Goal: Find contact information: Find contact information

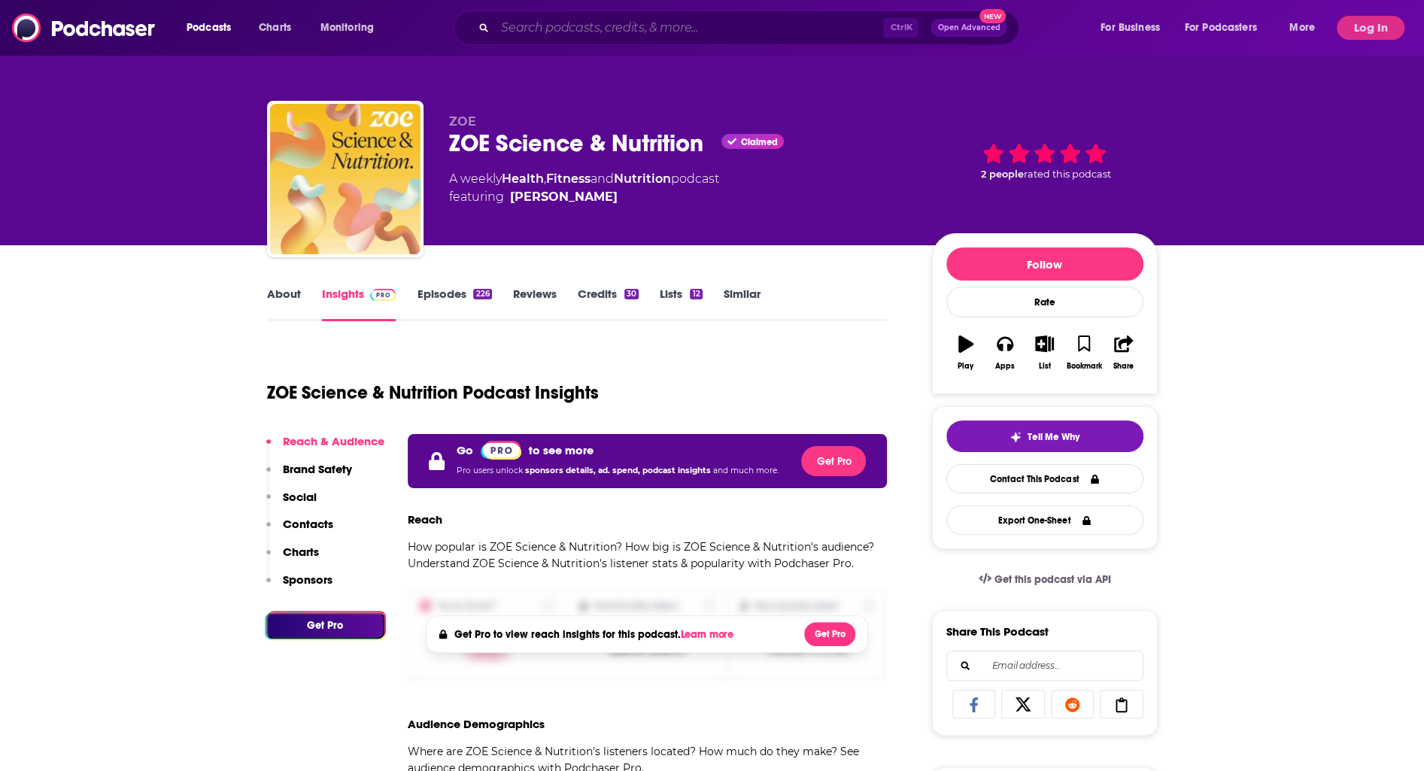
click at [557, 23] on input "Search podcasts, credits, & more..." at bounding box center [689, 28] width 388 height 24
click at [533, 23] on input "Search podcasts, credits, & more..." at bounding box center [689, 28] width 388 height 24
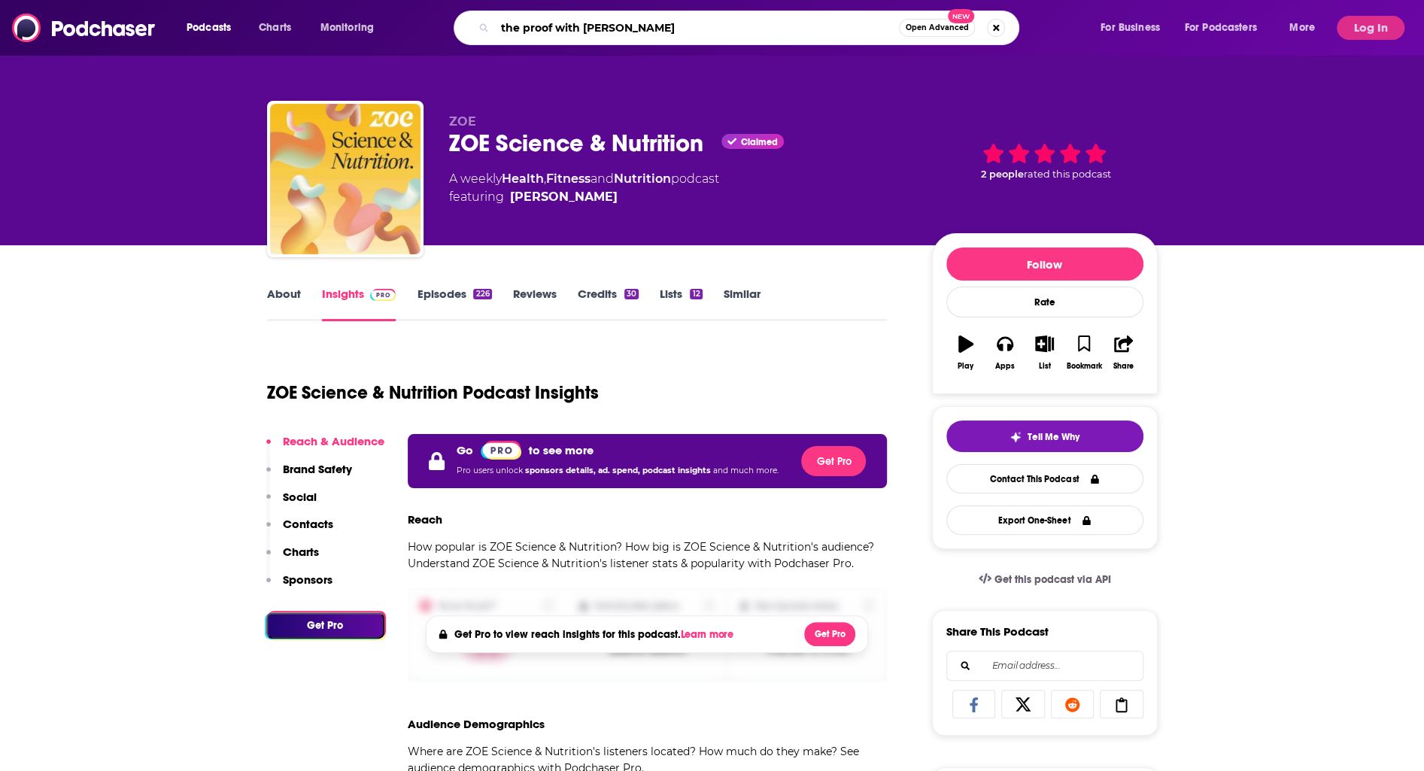
type input "the proof with [PERSON_NAME]"
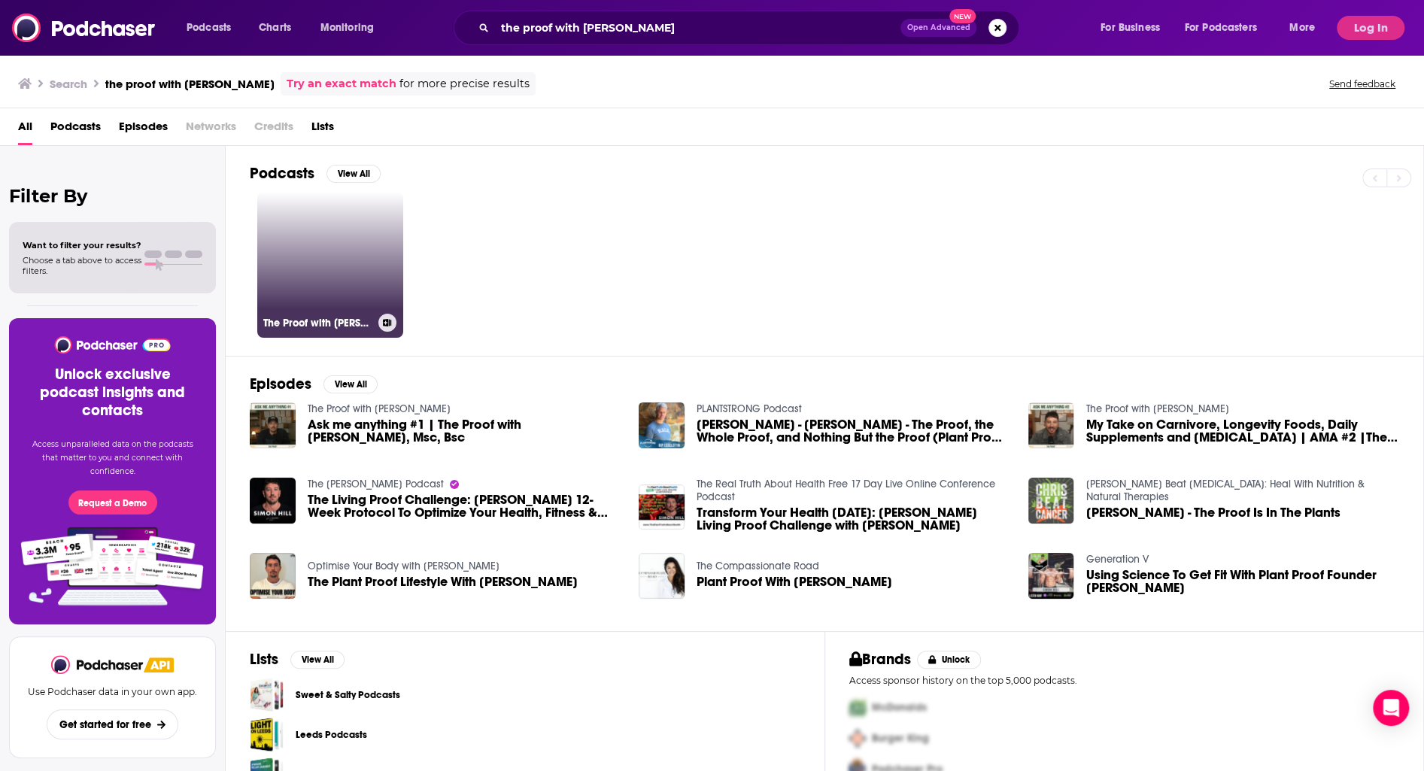
click at [287, 259] on link "The Proof with [PERSON_NAME]" at bounding box center [330, 265] width 146 height 146
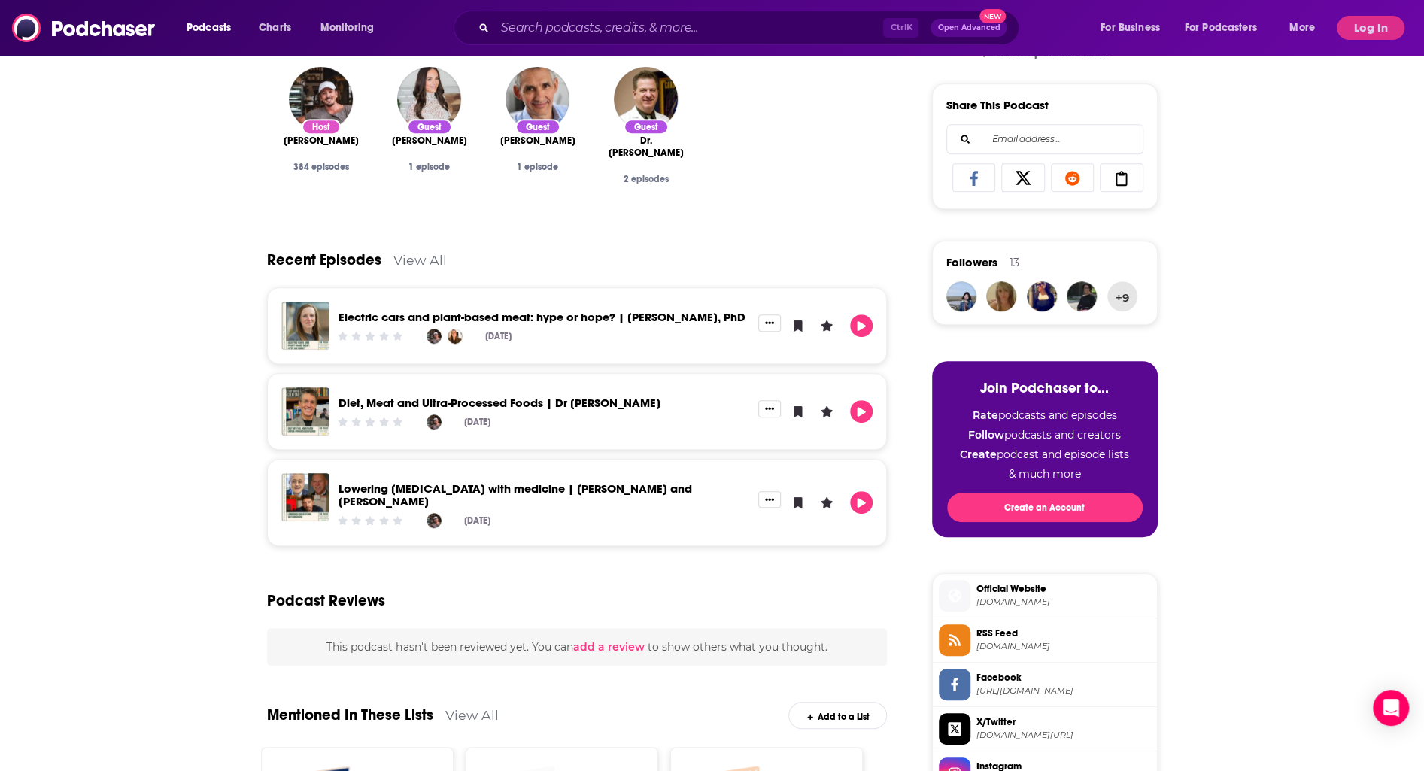
scroll to position [75, 0]
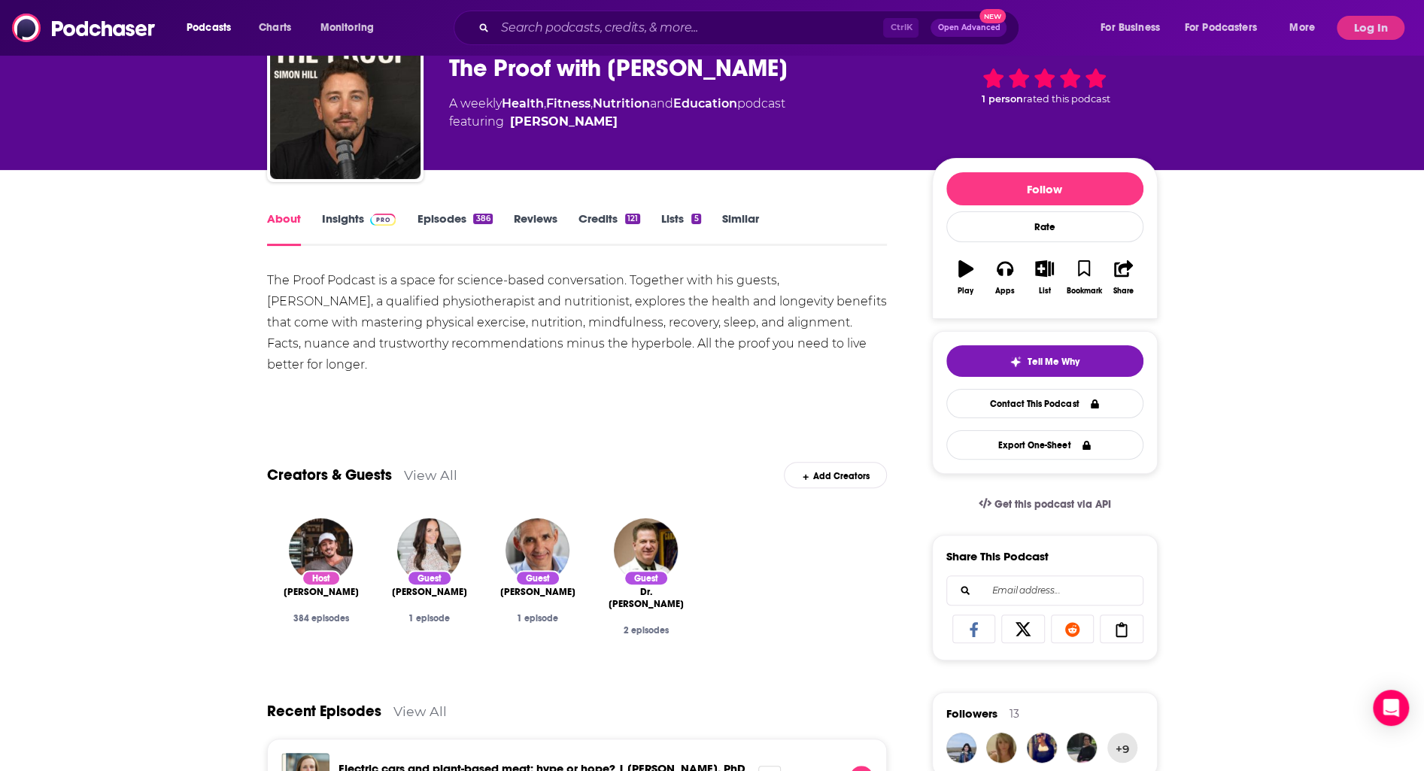
click at [363, 220] on link "Insights" at bounding box center [359, 228] width 74 height 35
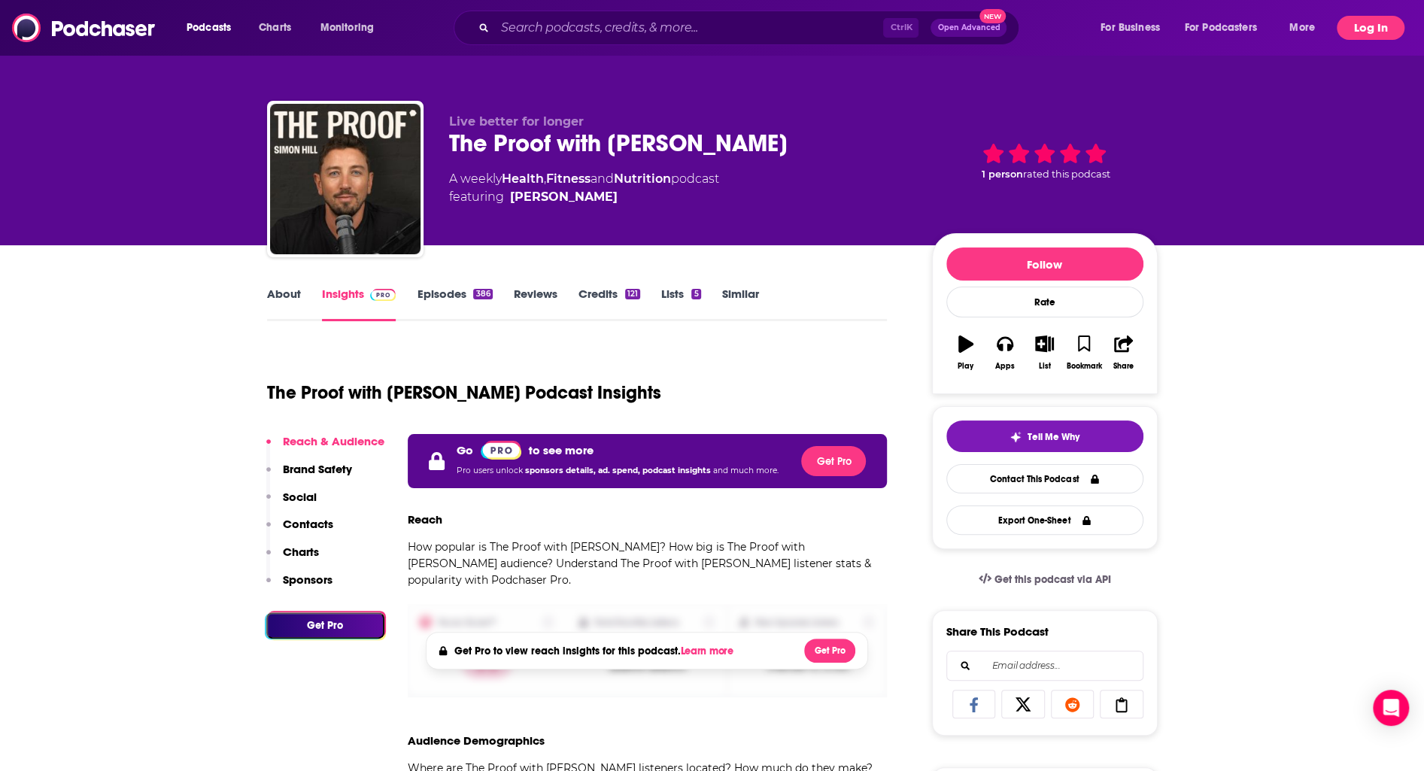
click at [1376, 35] on button "Log In" at bounding box center [1371, 28] width 68 height 24
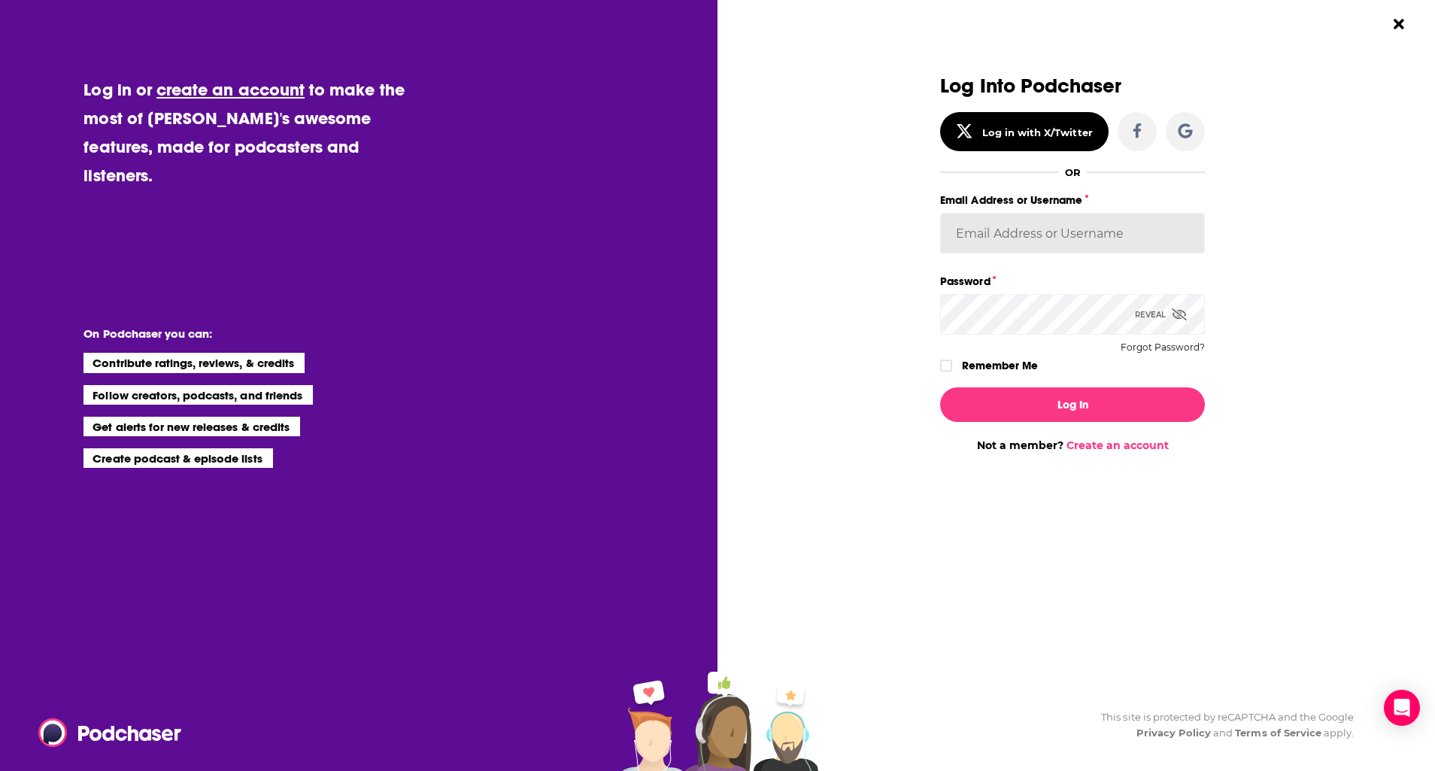
type input "[PERSON_NAME]"
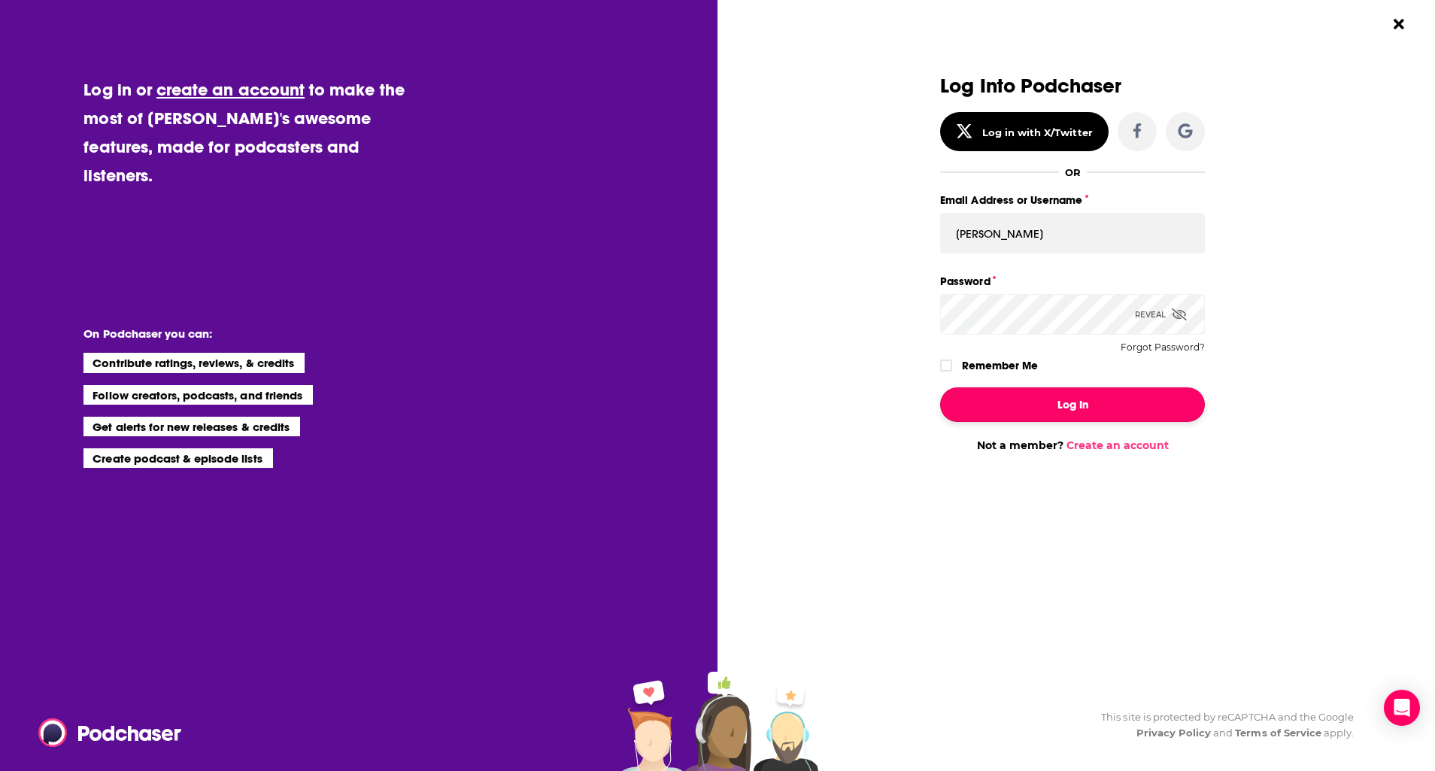
click at [1024, 403] on button "Log In" at bounding box center [1072, 404] width 265 height 35
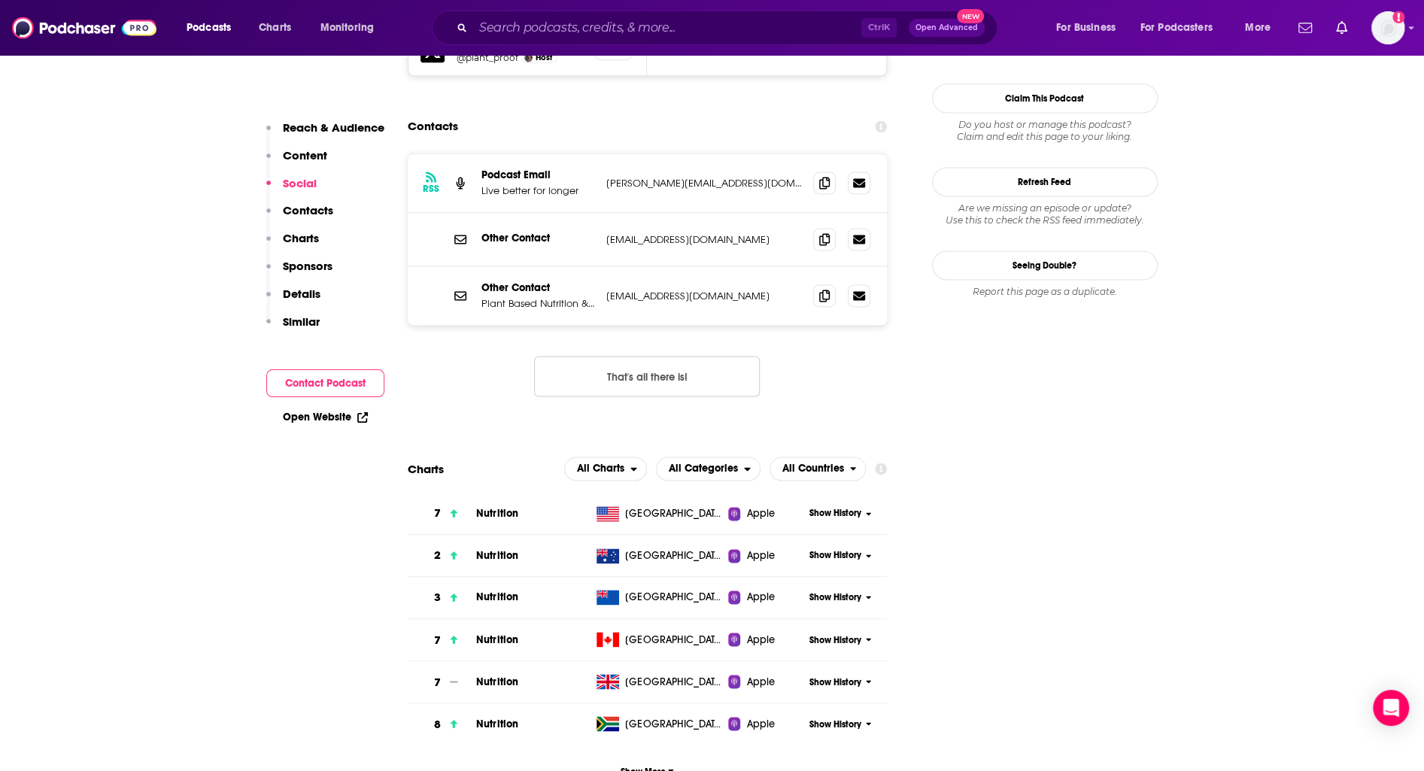
scroll to position [1279, 0]
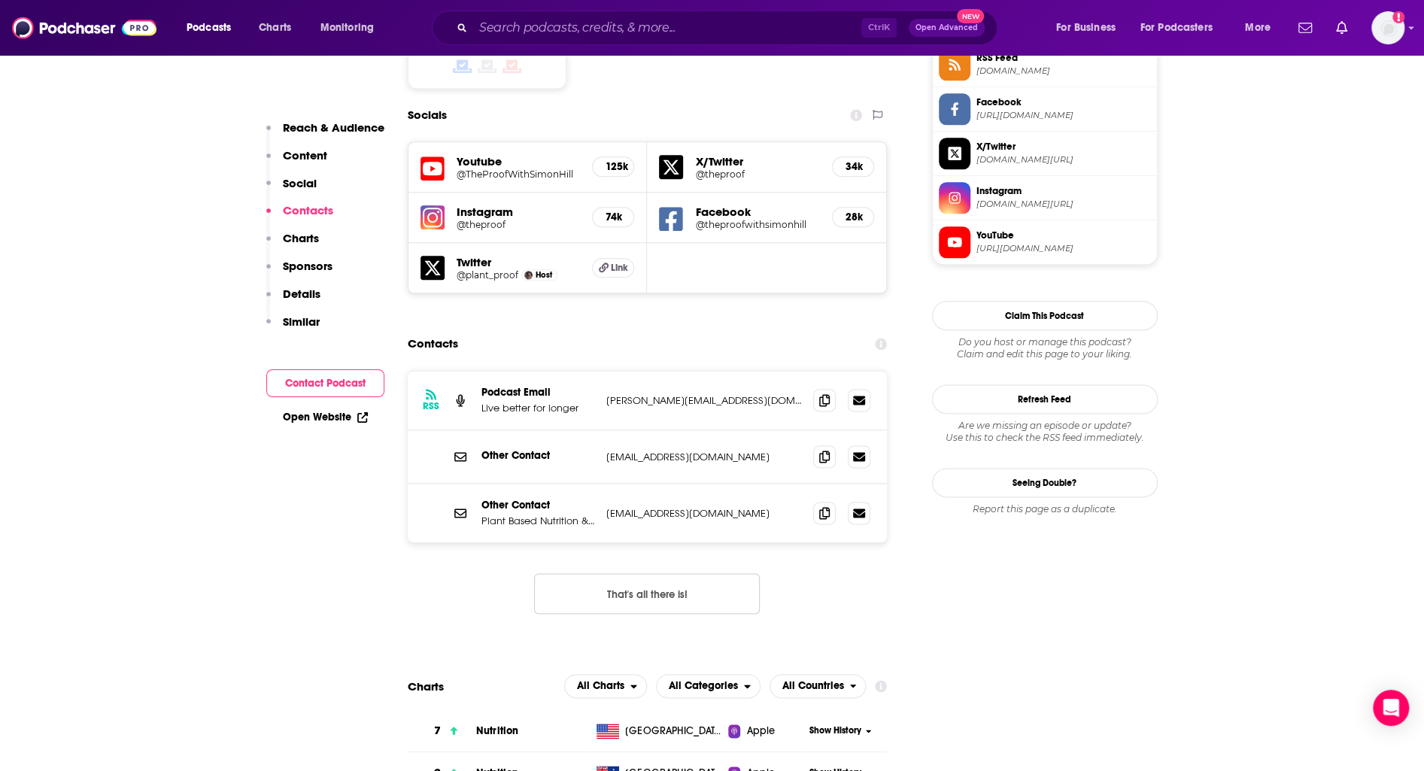
click at [829, 393] on icon at bounding box center [824, 399] width 11 height 12
